Goal: Task Accomplishment & Management: Complete application form

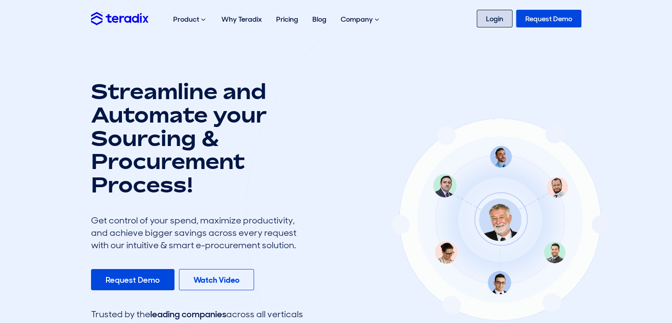
click at [490, 26] on link "Login" at bounding box center [495, 19] width 36 height 18
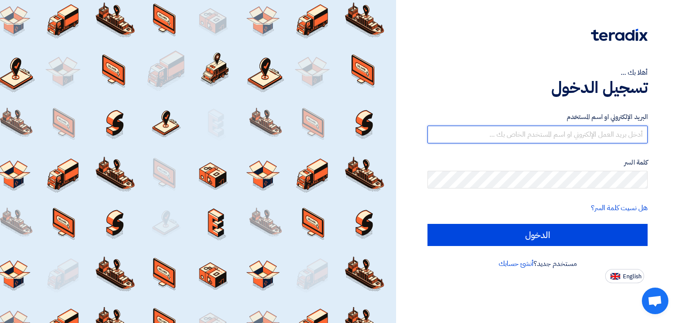
click at [519, 132] on input "text" at bounding box center [537, 135] width 220 height 18
type input "[EMAIL_ADDRESS][DOMAIN_NAME]"
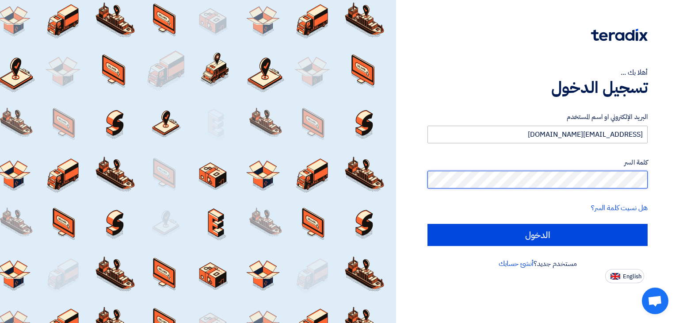
click at [427, 224] on input "الدخول" at bounding box center [537, 235] width 220 height 22
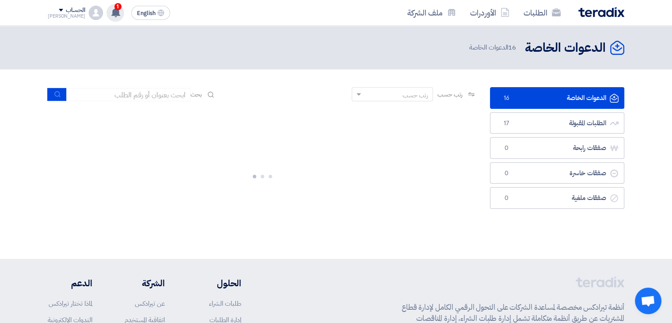
click at [111, 13] on use at bounding box center [115, 13] width 9 height 10
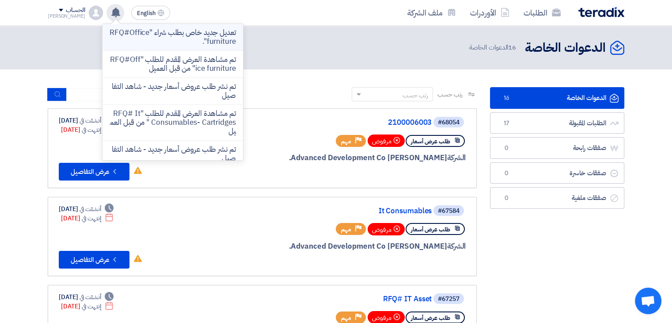
click at [138, 34] on p "تعديل جديد خاص بطلب شراء "RFQ#Office furniture"." at bounding box center [173, 37] width 126 height 18
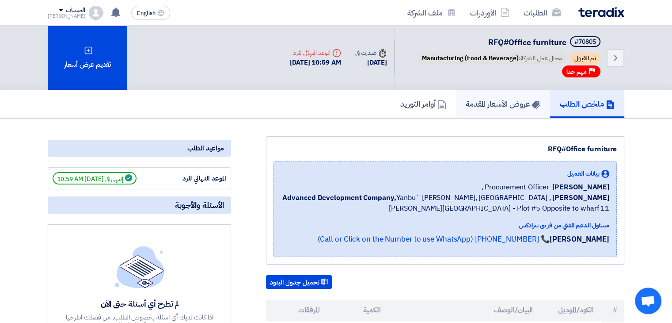
click at [511, 106] on h5 "عروض الأسعار المقدمة" at bounding box center [503, 104] width 75 height 10
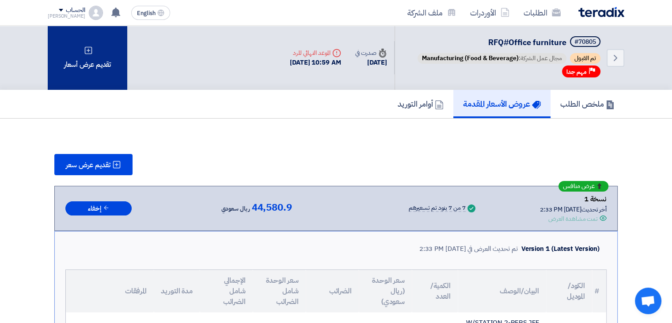
click at [80, 60] on div "تقديم عرض أسعار" at bounding box center [88, 58] width 80 height 64
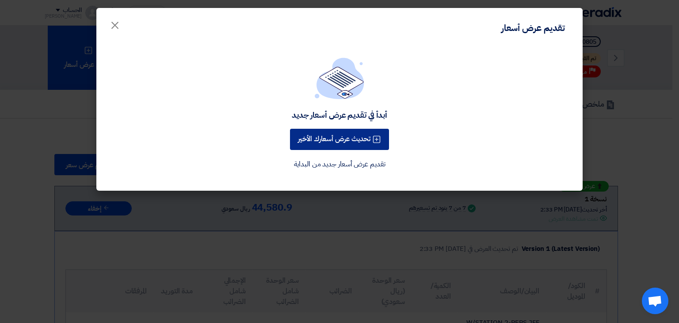
click at [328, 141] on button "تحديث عرض أسعارك الأخير" at bounding box center [339, 139] width 99 height 21
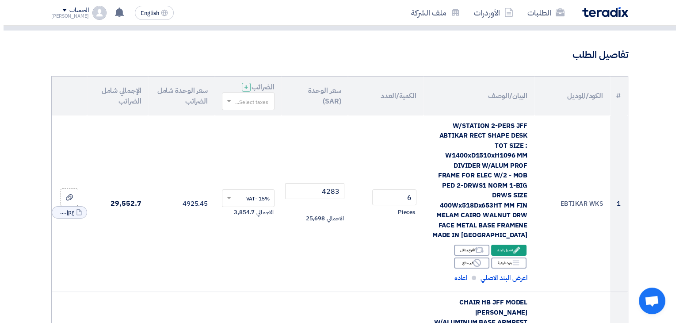
scroll to position [88, 0]
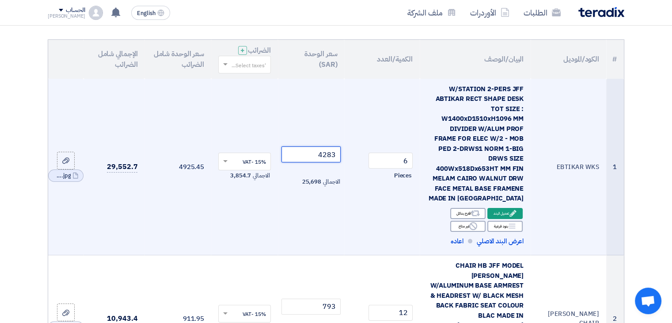
click at [304, 156] on input "4283" at bounding box center [312, 154] width 60 height 16
type input "22479"
click at [304, 216] on td "22479 الاجمالي 134,874" at bounding box center [311, 167] width 67 height 176
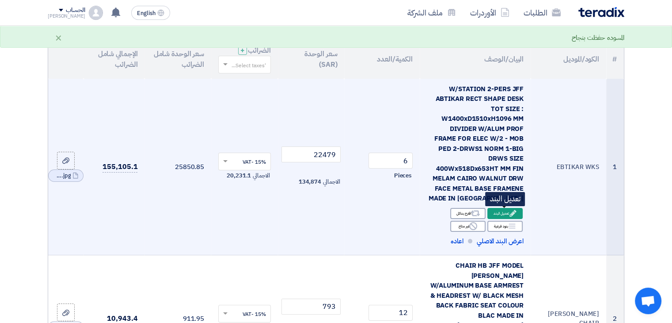
click at [512, 216] on icon "Edit" at bounding box center [513, 213] width 8 height 8
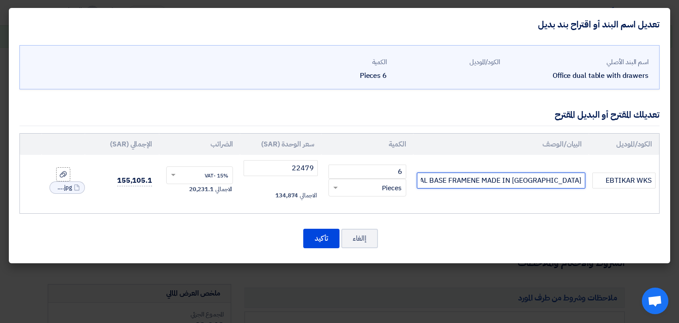
click at [450, 176] on input "W/STATION 2-PERS JFF ABTIKAR RECT SHAPE DESK TOT SIZE : W1400xD1510xH1096 MM DI…" at bounding box center [501, 180] width 168 height 16
paste input "ORKSTATION 2-PERSONS OZONE STELLAR MOD. OZ-1222-12 WITH MOBILE PEDESTALS SIZE :…"
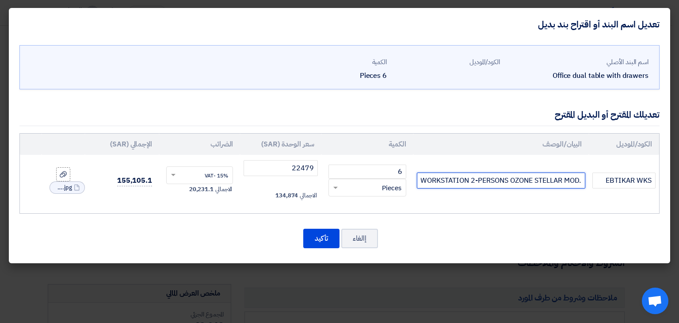
type input "WORKSTATION 2-PERSONS OZONE STELLAR MOD. OZ-1222-12 WITH MOBILE PEDESTALS SIZE …"
click at [232, 214] on div "اسم البند الأصلي Office dual table with drawers الكود/الموديل الكمية 6 Pieces E…" at bounding box center [339, 152] width 661 height 222
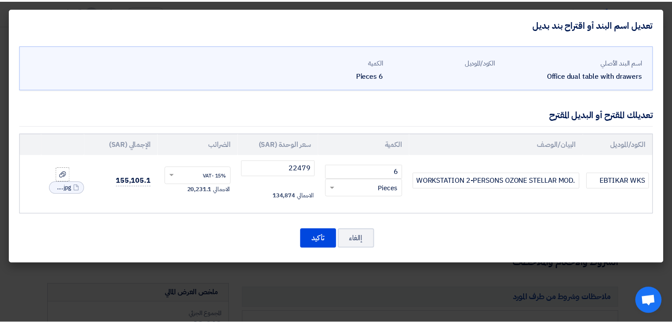
scroll to position [0, 0]
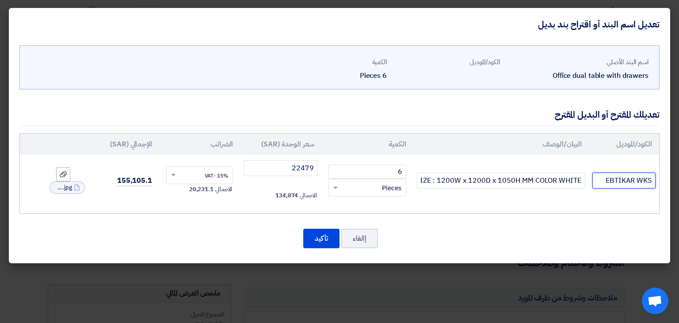
click at [618, 180] on input "EBTIKAR WKS" at bounding box center [623, 180] width 63 height 16
type input "[PERSON_NAME] WKS"
click at [276, 167] on input "22479" at bounding box center [281, 168] width 74 height 16
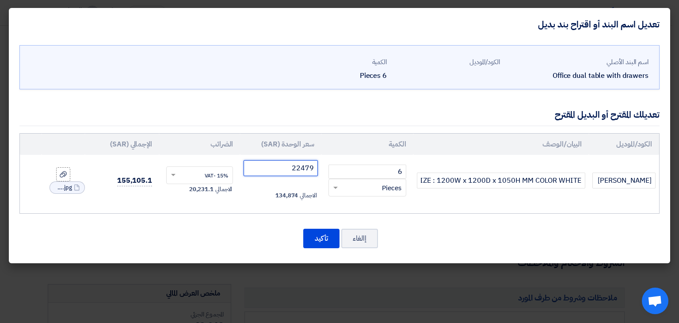
click at [276, 167] on input "22479" at bounding box center [281, 168] width 74 height 16
type input "2249"
click at [243, 205] on td "2249 الاجمالي 13,494" at bounding box center [280, 180] width 81 height 51
click at [324, 237] on button "تأكيد" at bounding box center [321, 238] width 36 height 19
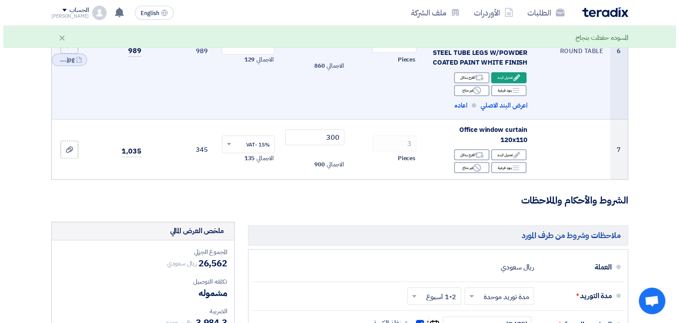
scroll to position [840, 0]
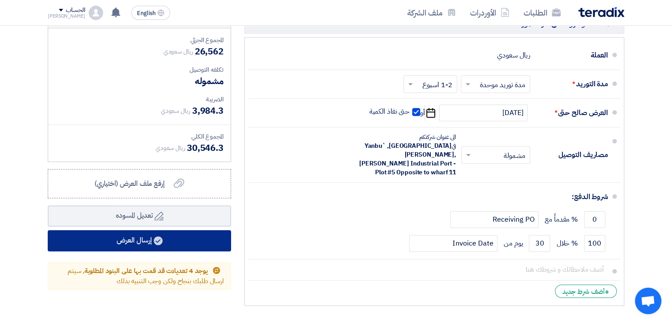
click at [170, 230] on button "إرسال العرض" at bounding box center [139, 240] width 183 height 21
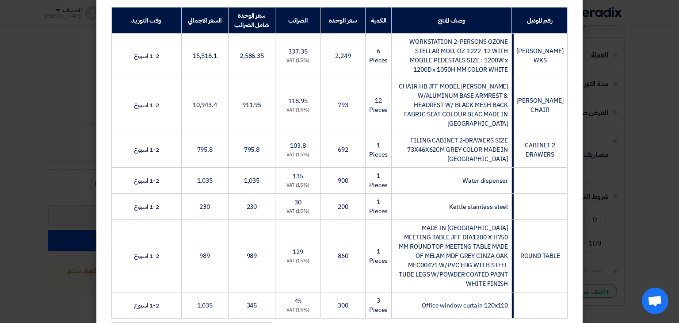
scroll to position [351, 0]
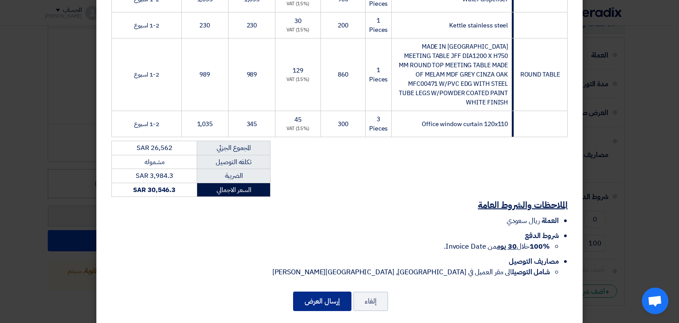
click at [327, 291] on button "إرسال العرض" at bounding box center [322, 300] width 58 height 19
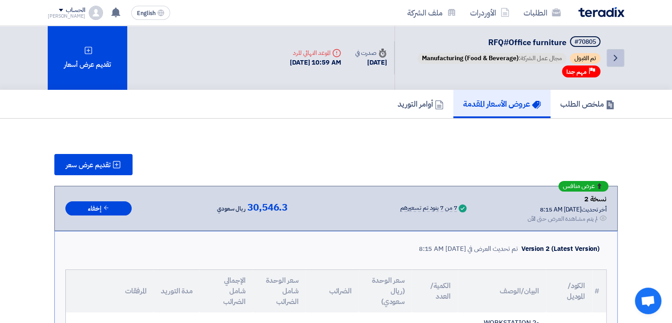
click at [610, 61] on link "Back" at bounding box center [616, 58] width 18 height 18
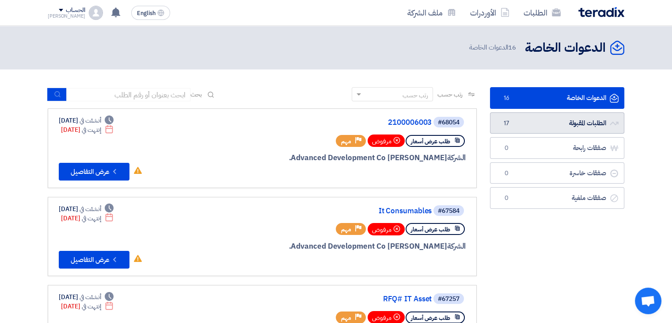
click at [536, 125] on link "الطلبات المقبولة الطلبات المقبولة 17" at bounding box center [557, 123] width 134 height 22
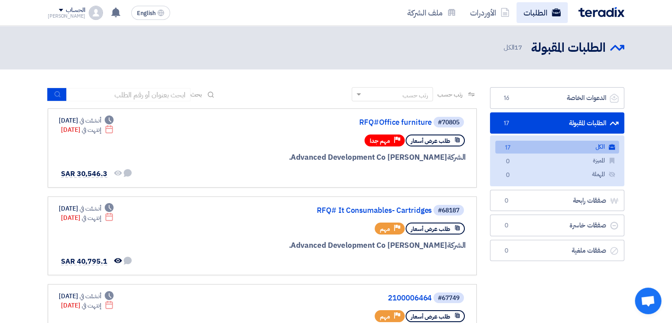
click at [553, 9] on icon at bounding box center [556, 12] width 9 height 9
